Goal: Information Seeking & Learning: Learn about a topic

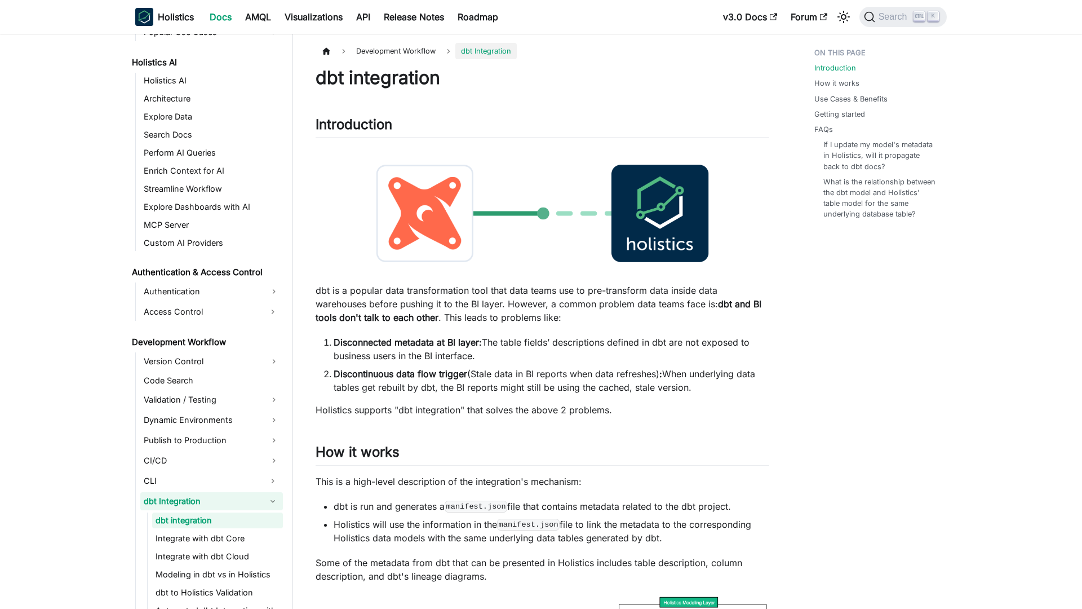
scroll to position [595, 0]
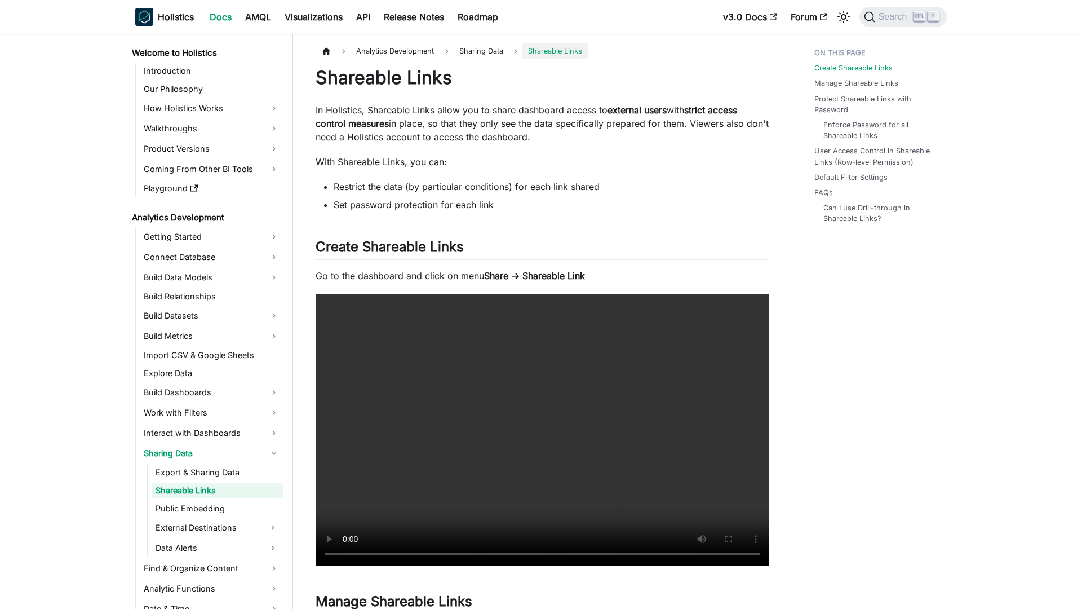
scroll to position [5, 0]
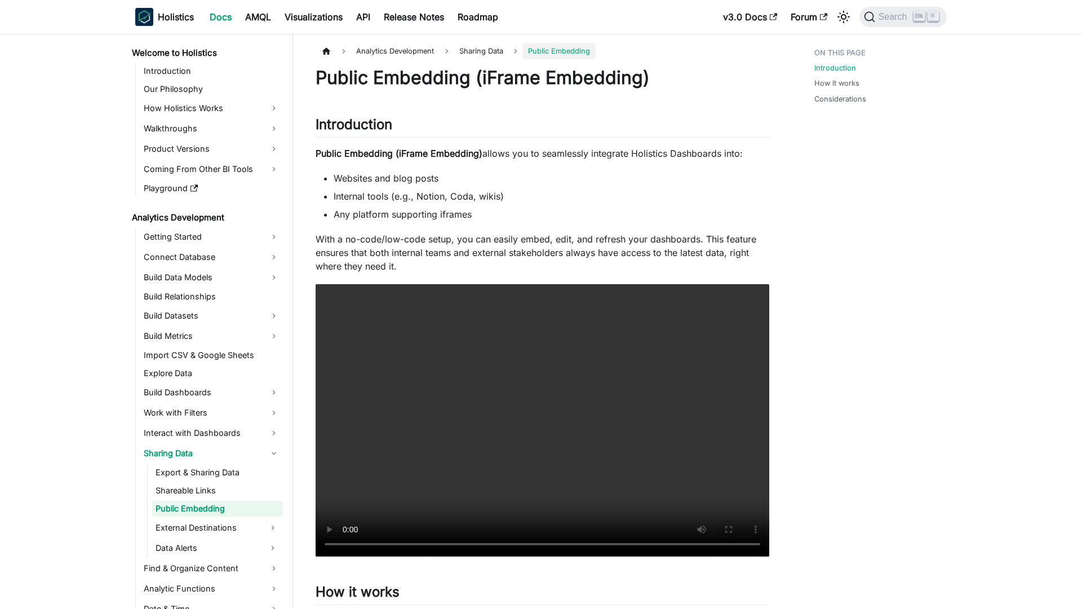
scroll to position [23, 0]
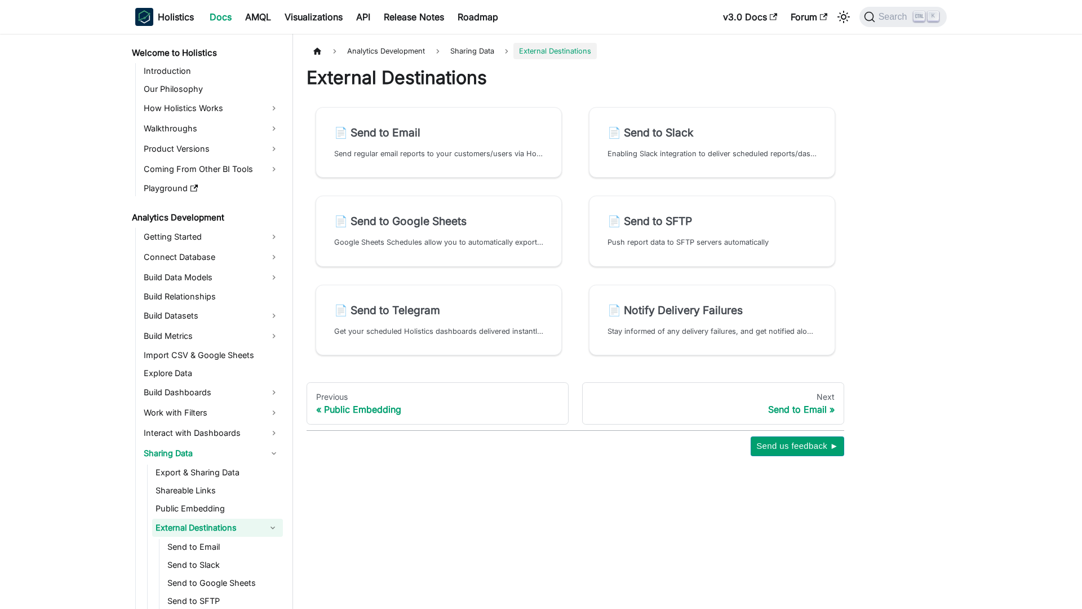
scroll to position [43, 0]
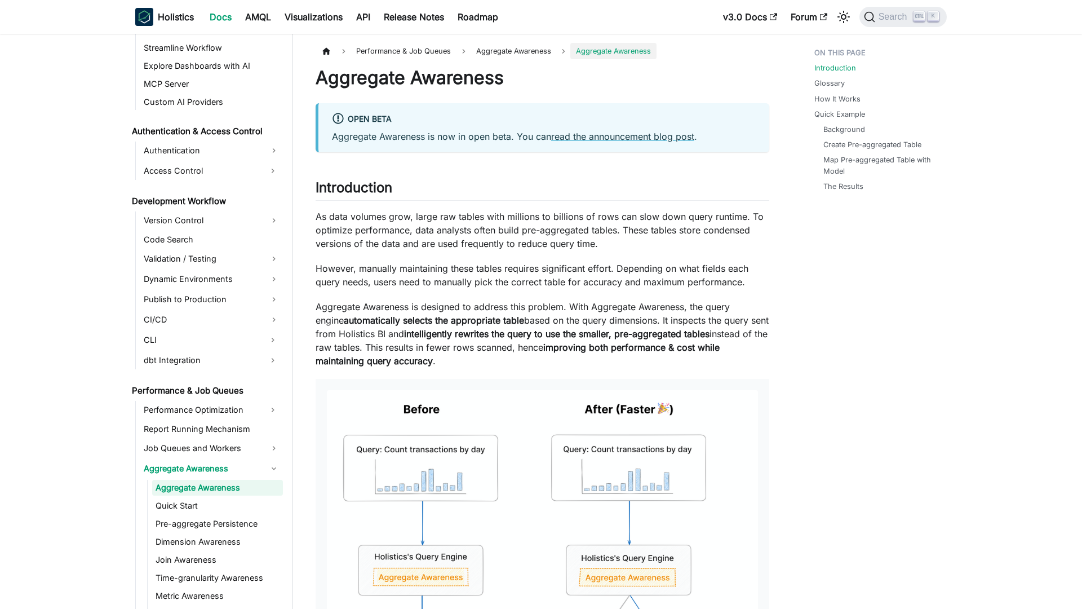
scroll to position [703, 0]
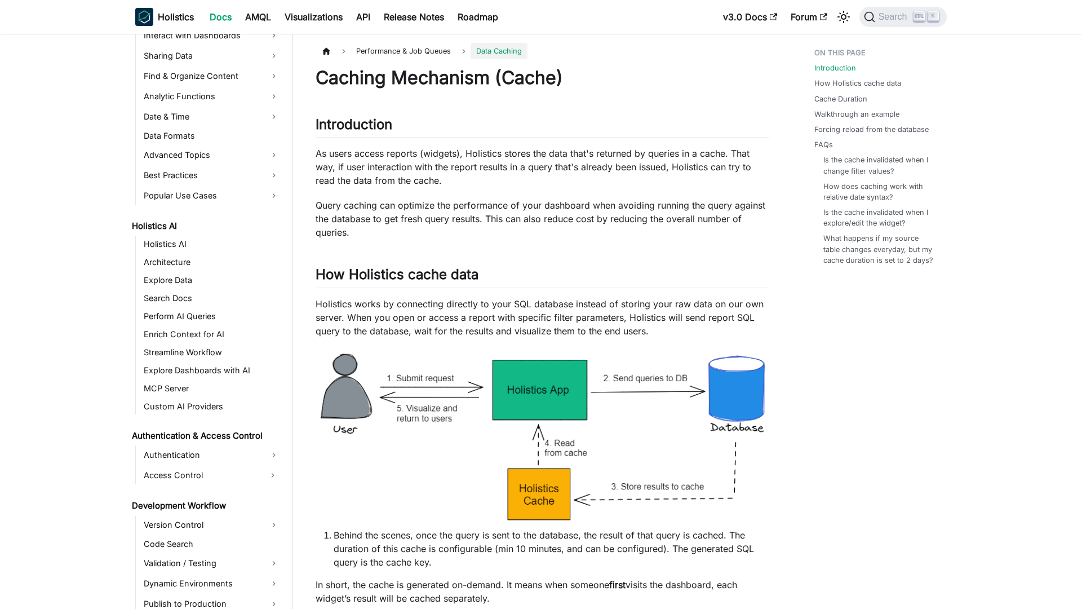
scroll to position [703, 0]
